Goal: Task Accomplishment & Management: Manage account settings

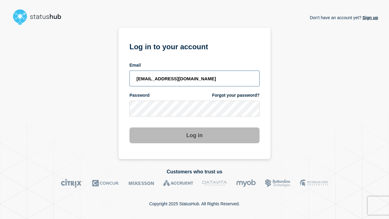
type input "[EMAIL_ADDRESS][DOMAIN_NAME]"
click at [194, 136] on button "Log in" at bounding box center [194, 135] width 130 height 16
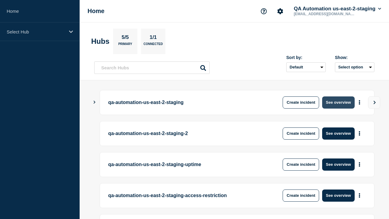
click at [338, 102] on button "See overview" at bounding box center [338, 102] width 32 height 12
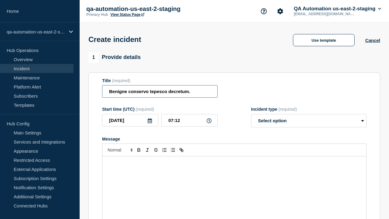
type input "Benigne conservo tepesco decretum."
click at [234, 182] on div "Message" at bounding box center [234, 192] width 264 height 73
select select "identified"
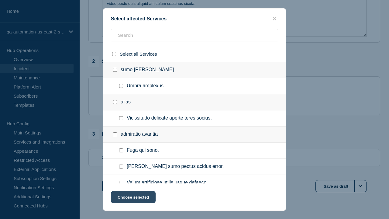
checkbox input "true"
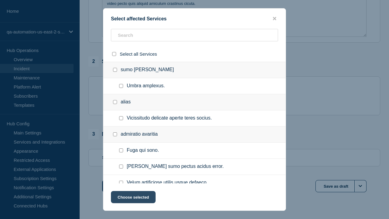
click at [133, 198] on button "Choose selected" at bounding box center [133, 197] width 45 height 12
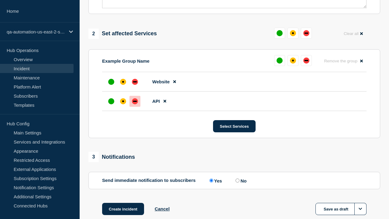
click at [135, 101] on div "down" at bounding box center [135, 101] width 4 height 1
click at [123, 81] on div "affected" at bounding box center [123, 82] width 2 height 2
click at [123, 203] on button "Create incident" at bounding box center [123, 209] width 42 height 12
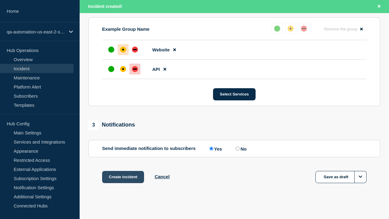
scroll to position [279, 0]
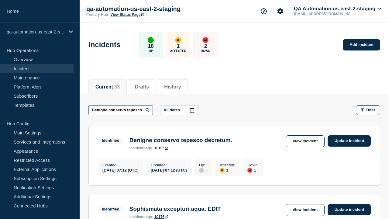
type input "Benigne conservo tepesco decretum."
click at [161, 149] on link "10195" at bounding box center [161, 148] width 14 height 4
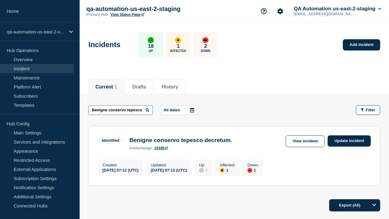
scroll to position [0, 24]
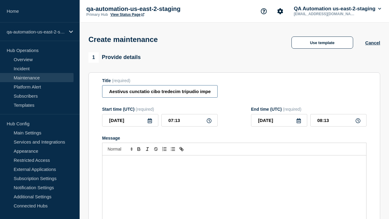
type input "Aestivus cunctatio cibo tredecim tripudio impedit."
click at [234, 182] on div "Message" at bounding box center [234, 191] width 264 height 73
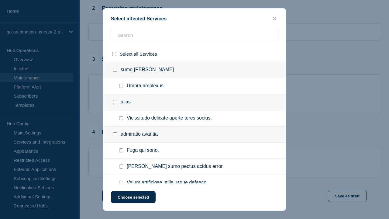
checkbox input "true"
click at [133, 198] on button "Choose selected" at bounding box center [133, 197] width 45 height 12
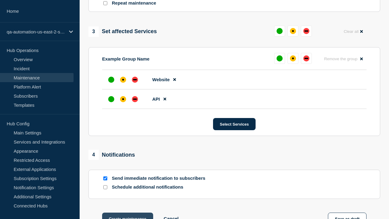
click at [135, 98] on div "down" at bounding box center [135, 98] width 4 height 1
click at [123, 79] on div "affected" at bounding box center [123, 80] width 2 height 2
click at [127, 212] on button "Create maintenance" at bounding box center [127, 218] width 51 height 12
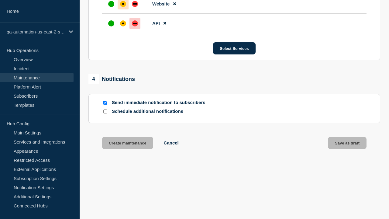
scroll to position [384, 0]
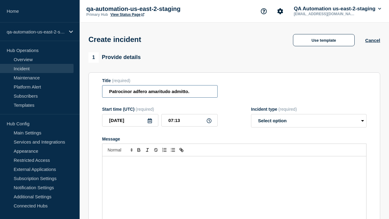
type input "Patrocinor adfero amaritudo admitto."
click at [234, 182] on div "Message" at bounding box center [234, 192] width 264 height 73
select select "identified"
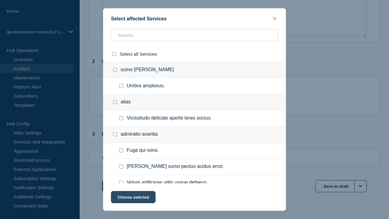
checkbox input "true"
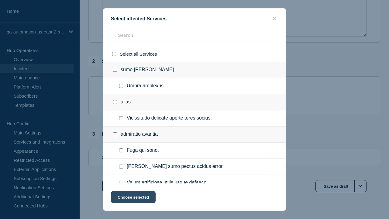
click at [133, 198] on button "Choose selected" at bounding box center [133, 197] width 45 height 12
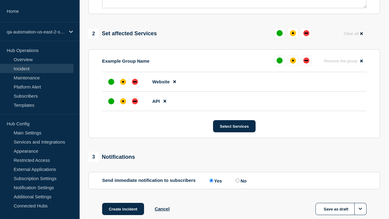
click at [135, 101] on div "down" at bounding box center [135, 101] width 4 height 1
click at [123, 81] on div "affected" at bounding box center [123, 82] width 2 height 2
click at [123, 203] on button "Create incident" at bounding box center [123, 209] width 42 height 12
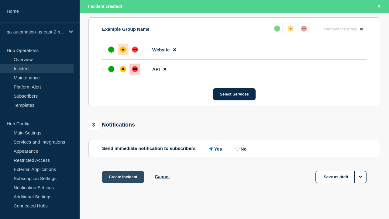
scroll to position [279, 0]
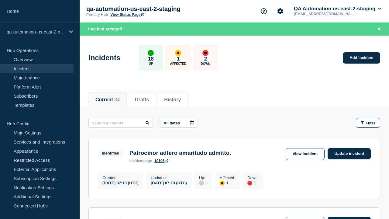
click at [349, 153] on link "Update incident" at bounding box center [348, 153] width 43 height 11
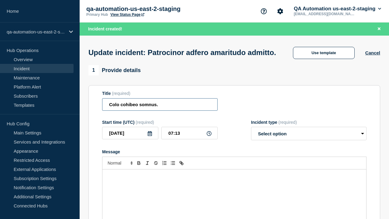
type input "Colo cohibeo somnus."
click at [234, 182] on div "Message" at bounding box center [234, 205] width 264 height 73
select select "investigating"
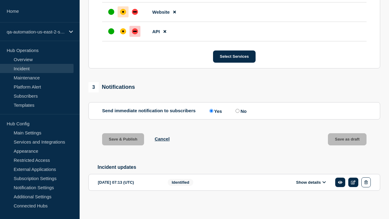
scroll to position [302, 0]
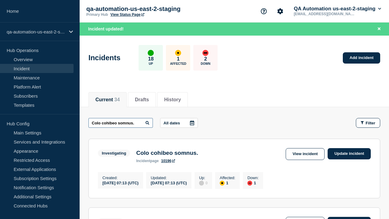
type input "Colo cohibeo somnus."
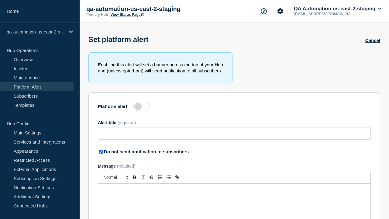
type input "Arceo causa non."
checkbox input "true"
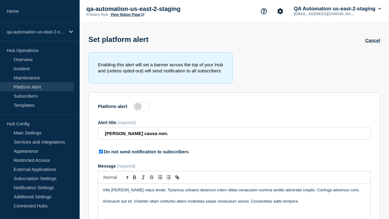
click at [141, 107] on label at bounding box center [141, 106] width 16 height 9
click at [0, 0] on input "Platform alert" at bounding box center [0, 0] width 0 height 0
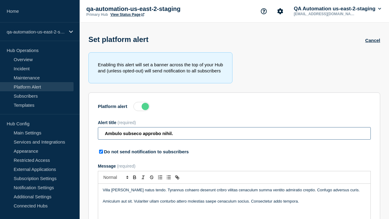
type input "Ambulo subseco approbo nihil."
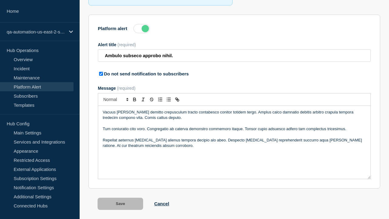
scroll to position [95, 0]
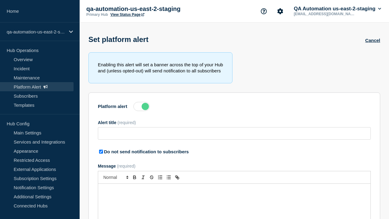
type input "Ambulo subseco approbo nihil."
checkbox input "true"
click at [141, 107] on label at bounding box center [141, 106] width 16 height 9
click at [0, 0] on input "Platform alert" at bounding box center [0, 0] width 0 height 0
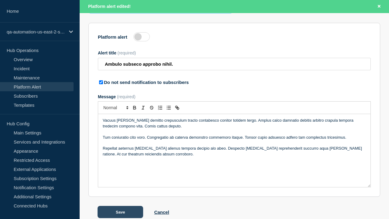
scroll to position [95, 0]
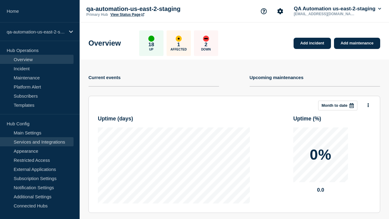
click at [37, 141] on link "Services and Integrations" at bounding box center [36, 141] width 73 height 9
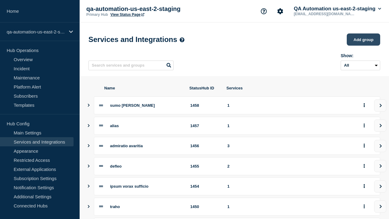
click at [363, 40] on button "Add group" at bounding box center [362, 39] width 33 height 12
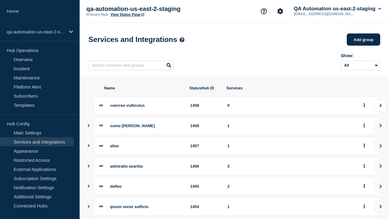
click at [380, 107] on icon "view group" at bounding box center [380, 106] width 4 height 4
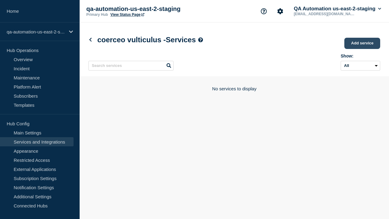
click at [362, 44] on link "Add service" at bounding box center [362, 43] width 36 height 11
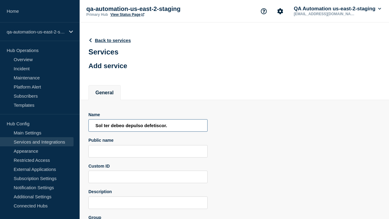
type input "Sol ter debeo depulso defetiscor."
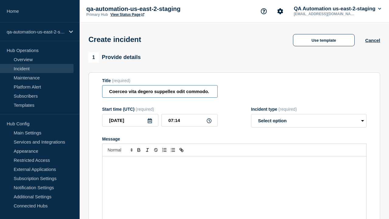
type input "Coerceo vita degero suppellex odit commodo."
click at [234, 182] on div "Message" at bounding box center [234, 192] width 264 height 73
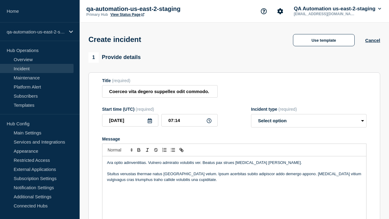
select select "identified"
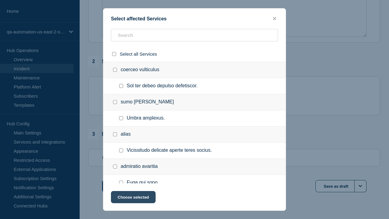
click at [133, 198] on button "Choose selected" at bounding box center [133, 197] width 45 height 12
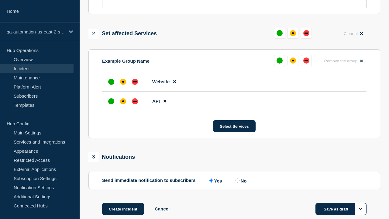
click at [135, 101] on div "down" at bounding box center [135, 101] width 4 height 1
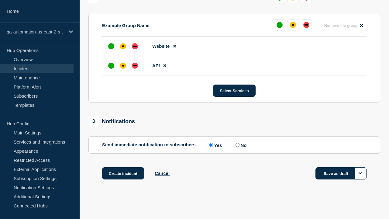
click at [123, 46] on div "affected" at bounding box center [123, 46] width 2 height 2
click at [341, 173] on button "Save as draft" at bounding box center [340, 173] width 51 height 12
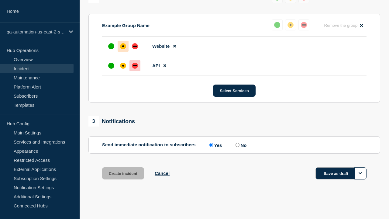
scroll to position [279, 0]
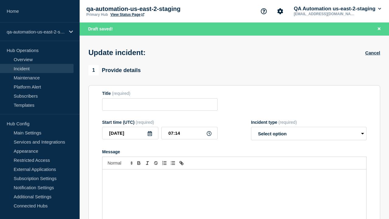
type input "Coerceo vita degero suppellex odit commodo."
select select "identified"
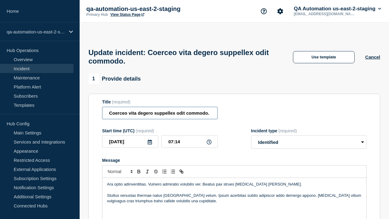
type input "Coerceo vita degero suppellex odit commodo. EDIT"
click at [234, 182] on div "Ara optio adinventitias. Vulnero admiratio volubilis ver. Beatus pax strues cla…" at bounding box center [234, 214] width 264 height 73
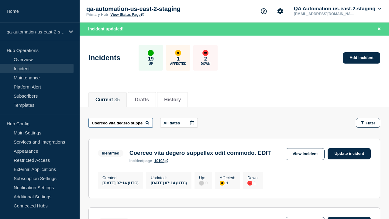
scroll to position [0, 52]
type input "Coerceo vita degero suppellex odit commodo. EDIT"
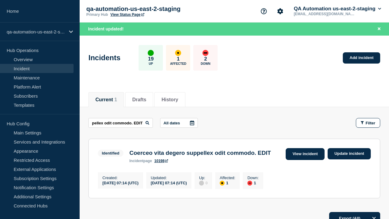
click at [305, 154] on link "View incident" at bounding box center [304, 154] width 39 height 12
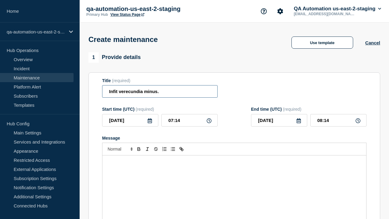
type input "Infit verecundia minus."
click at [234, 182] on div "Message" at bounding box center [234, 191] width 264 height 73
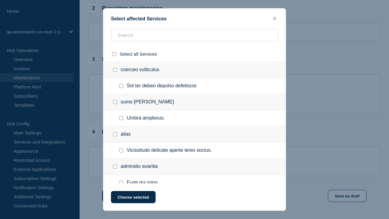
checkbox input "true"
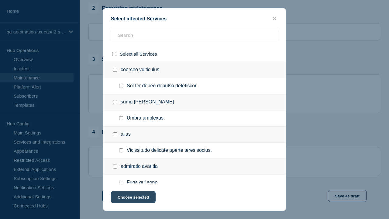
click at [133, 198] on button "Choose selected" at bounding box center [133, 197] width 45 height 12
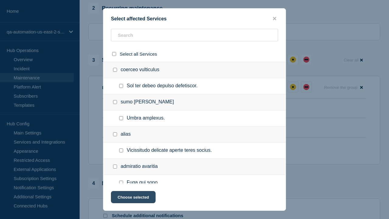
scroll to position [547, 0]
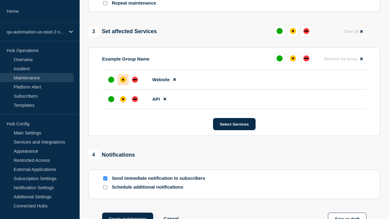
click at [123, 98] on div "affected" at bounding box center [123, 99] width 2 height 2
click at [123, 79] on div "affected" at bounding box center [123, 80] width 2 height 2
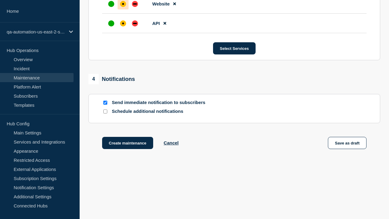
click at [347, 144] on button "Save as draft" at bounding box center [347, 143] width 39 height 12
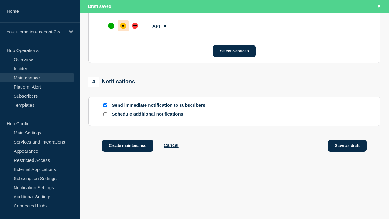
scroll to position [384, 0]
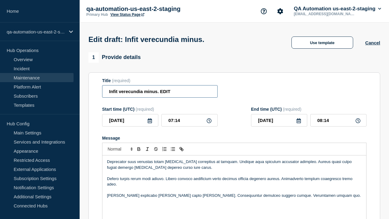
type input "Infit verecundia minus. EDIT"
click at [234, 187] on p "Message" at bounding box center [234, 189] width 254 height 5
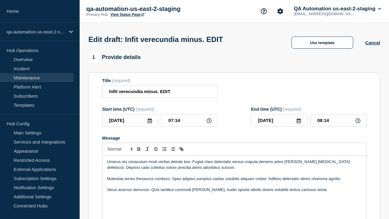
scroll to position [342, 0]
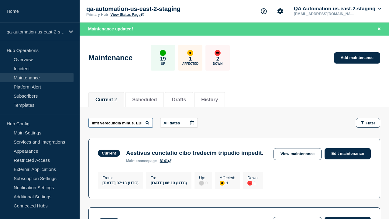
scroll to position [0, 7]
type input "Infit verecundia minus. EDIT"
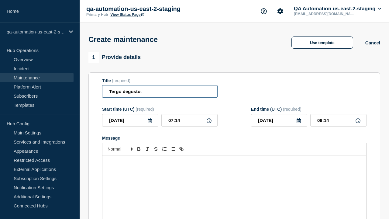
type input "Tergo degusto."
click at [234, 182] on div "Message" at bounding box center [234, 191] width 264 height 73
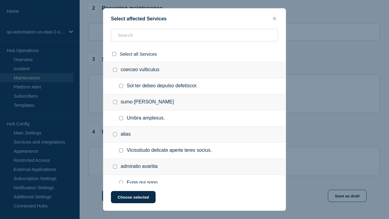
checkbox input "true"
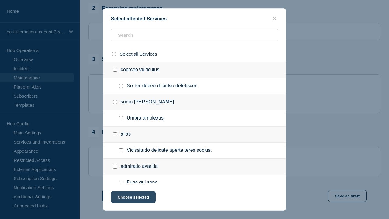
click at [133, 198] on button "Choose selected" at bounding box center [133, 197] width 45 height 12
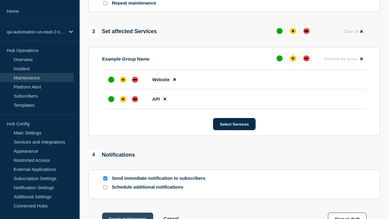
click at [123, 98] on div "affected" at bounding box center [123, 99] width 2 height 2
click at [123, 79] on div "affected" at bounding box center [123, 80] width 2 height 2
click at [127, 212] on button "Create maintenance" at bounding box center [127, 218] width 51 height 12
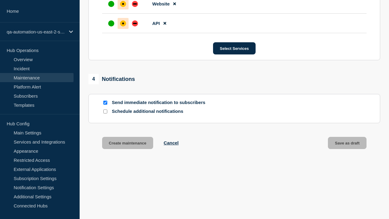
scroll to position [384, 0]
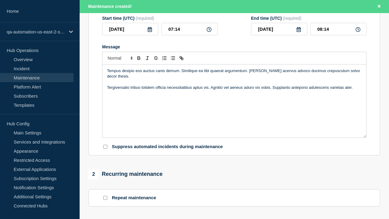
type input "Tergo degusto. EDIT"
click at [234, 107] on div "Tempus desipio eos auctus canis demum. Similique ea tibi quaerat argumentum. [P…" at bounding box center [234, 100] width 264 height 73
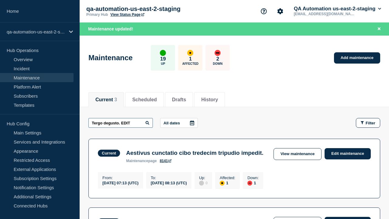
type input "Tergo degusto. EDIT"
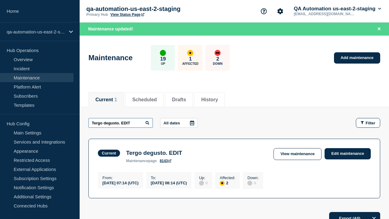
click at [298, 154] on link "View maintenance" at bounding box center [297, 154] width 48 height 12
